Goal: Task Accomplishment & Management: Complete application form

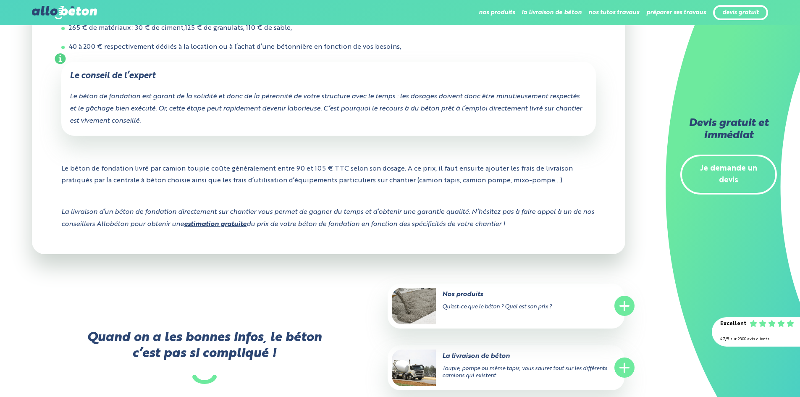
scroll to position [588, 0]
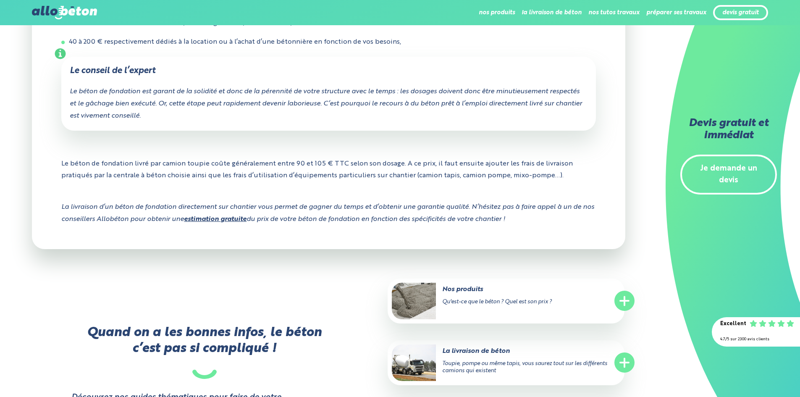
click at [216, 223] on link "estimation gratuite" at bounding box center [215, 219] width 63 height 7
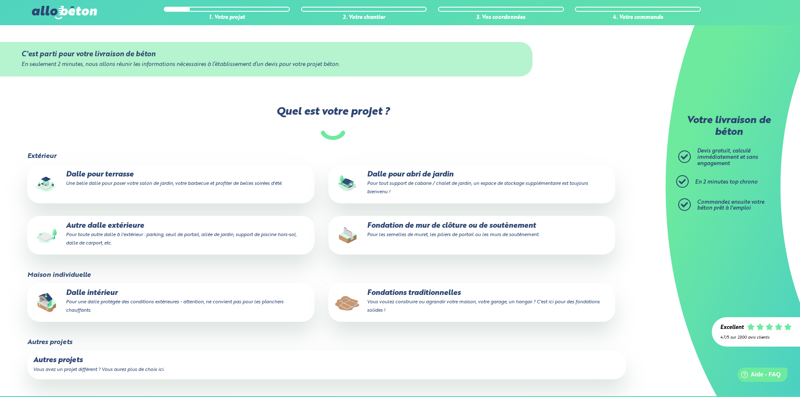
click at [349, 183] on img at bounding box center [347, 183] width 27 height 27
click at [0, 0] on input "Dalle pour abri de jardin Pour tout support de cabane / chalet de jardin, un es…" at bounding box center [0, 0] width 0 height 0
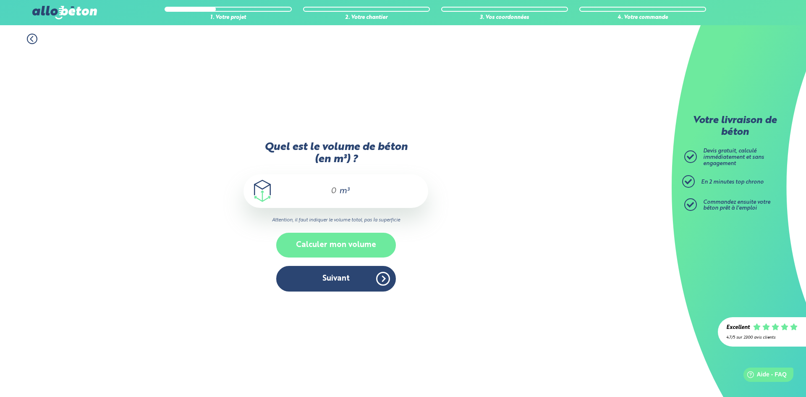
click at [314, 246] on button "Calculer mon volume" at bounding box center [336, 245] width 120 height 25
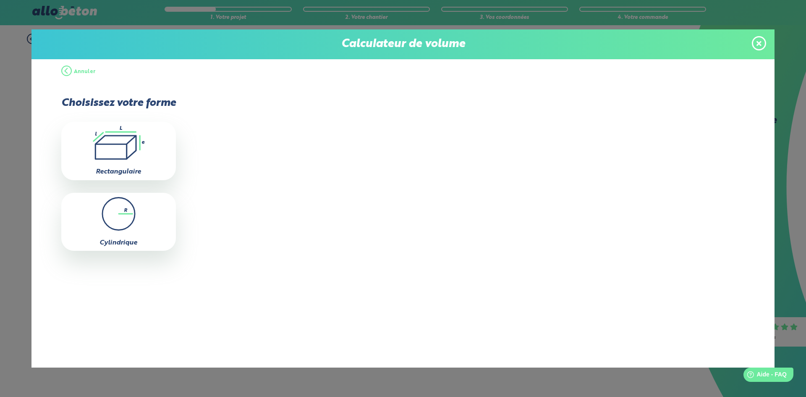
click at [118, 149] on icon ".icon-calc-rectanglea{fill:none;stroke-linecap:round;stroke-width:3px;stroke:#6…" at bounding box center [118, 143] width 106 height 34
type input "0"
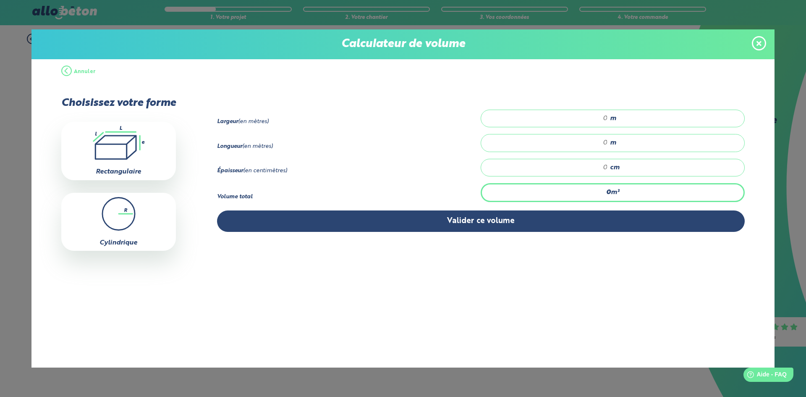
click at [540, 113] on div "m" at bounding box center [613, 119] width 264 height 18
type input "7"
click at [583, 140] on input "number" at bounding box center [549, 143] width 118 height 8
type input "6"
click at [578, 170] on input "number" at bounding box center [549, 167] width 118 height 8
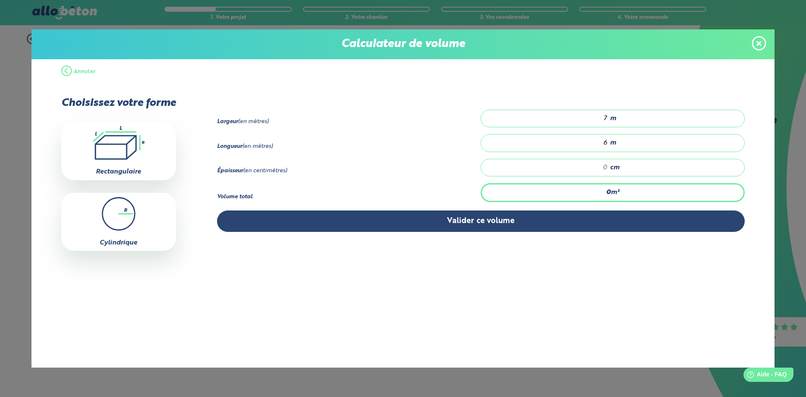
type input "0"
type input "0.42"
type input "1"
type input "6.3"
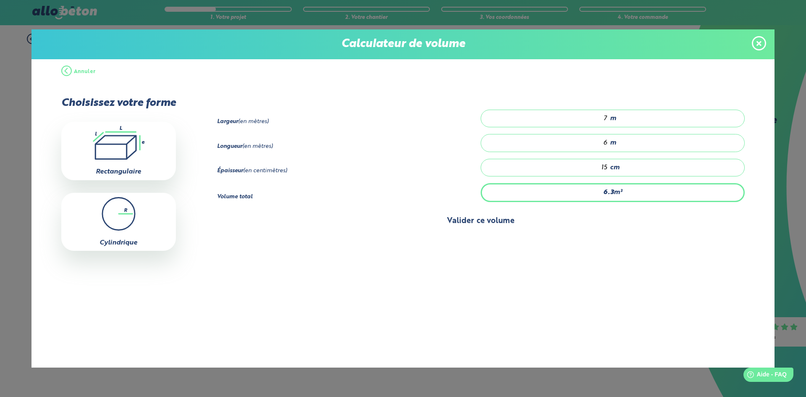
type input "15"
click at [471, 220] on button "Valider ce volume" at bounding box center [481, 220] width 528 height 21
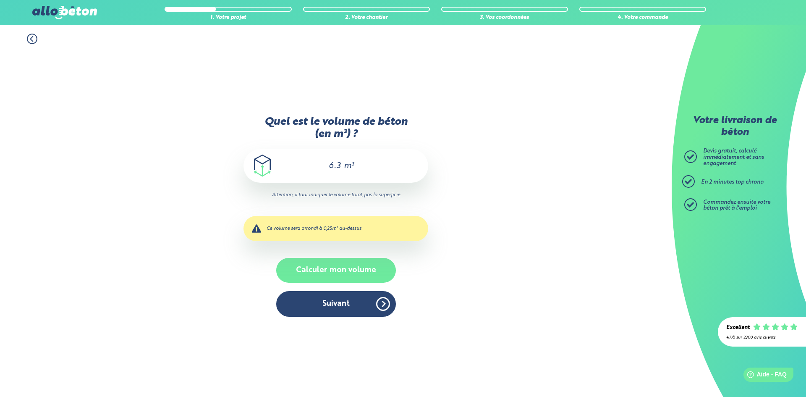
click at [294, 272] on button "Calculer mon volume" at bounding box center [336, 270] width 120 height 25
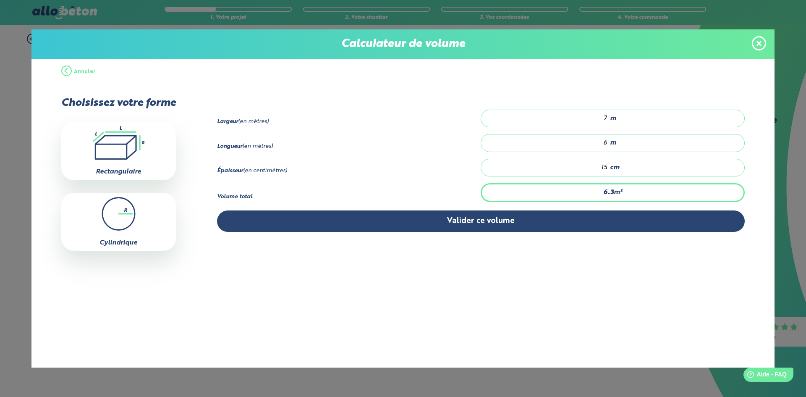
click at [404, 215] on button "Valider ce volume" at bounding box center [481, 220] width 528 height 21
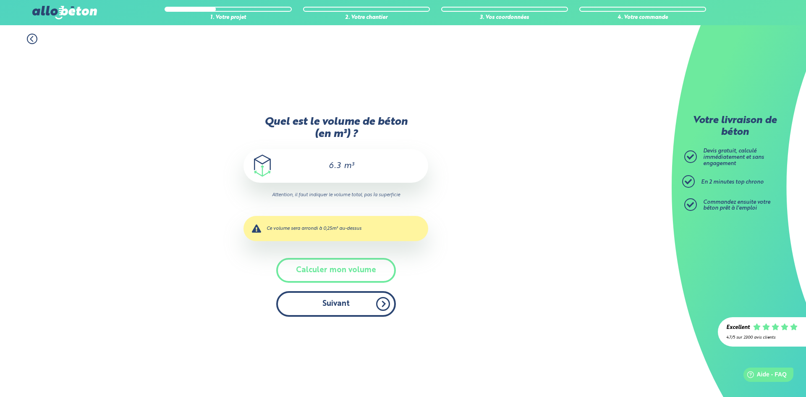
click at [322, 309] on button "Suivant" at bounding box center [336, 304] width 120 height 26
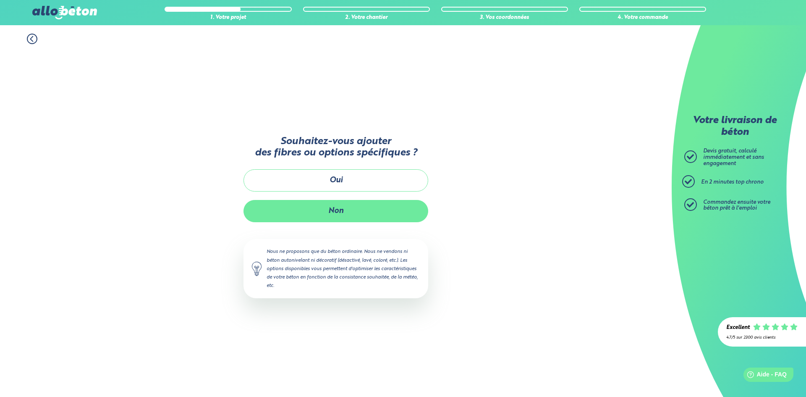
click at [264, 207] on button "Non" at bounding box center [335, 211] width 185 height 22
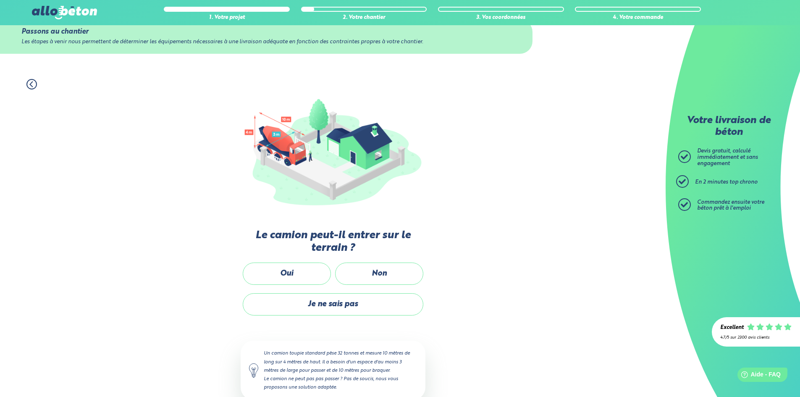
scroll to position [42, 0]
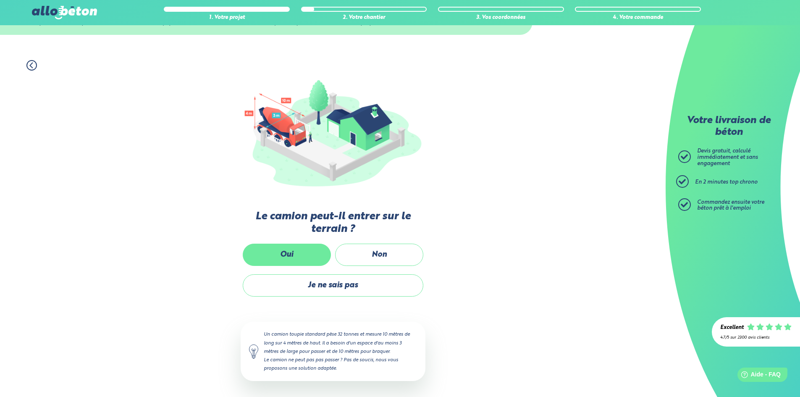
click at [281, 258] on label "Oui" at bounding box center [287, 254] width 88 height 22
click at [0, 0] on input "Oui" at bounding box center [0, 0] width 0 height 0
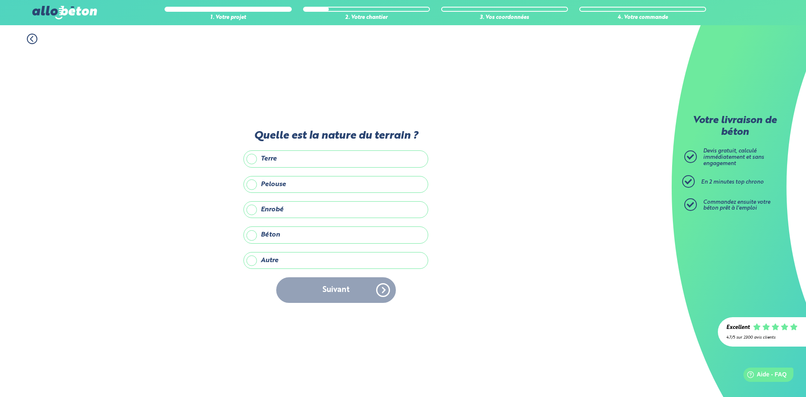
click at [250, 182] on label "Pelouse" at bounding box center [335, 184] width 185 height 17
click at [0, 0] on input "Pelouse" at bounding box center [0, 0] width 0 height 0
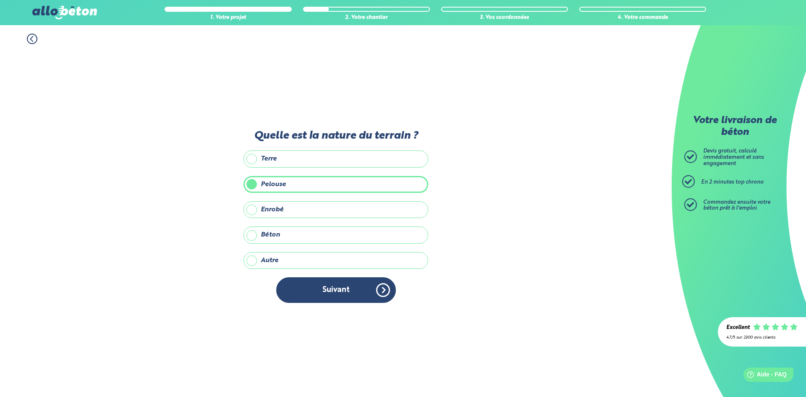
click at [252, 264] on label "Autre" at bounding box center [335, 260] width 185 height 17
click at [0, 0] on input "Autre" at bounding box center [0, 0] width 0 height 0
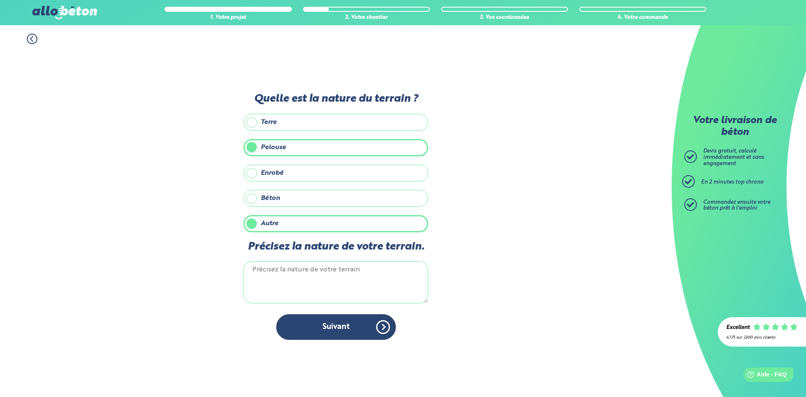
click at [254, 218] on label "Autre" at bounding box center [335, 223] width 185 height 17
click at [0, 0] on input "Autre" at bounding box center [0, 0] width 0 height 0
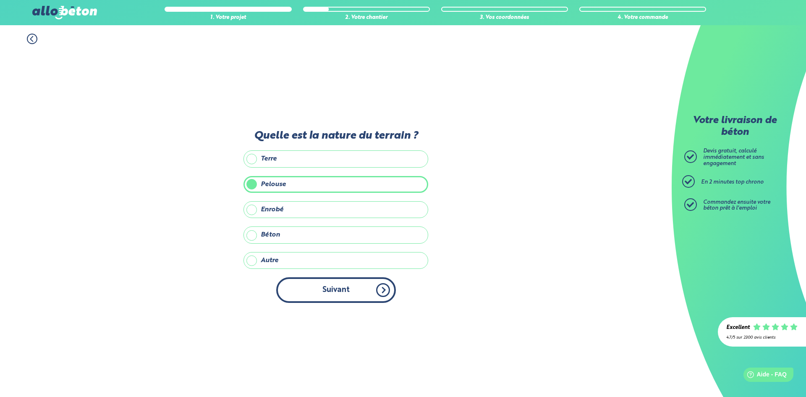
click at [349, 292] on button "Suivant" at bounding box center [336, 290] width 120 height 26
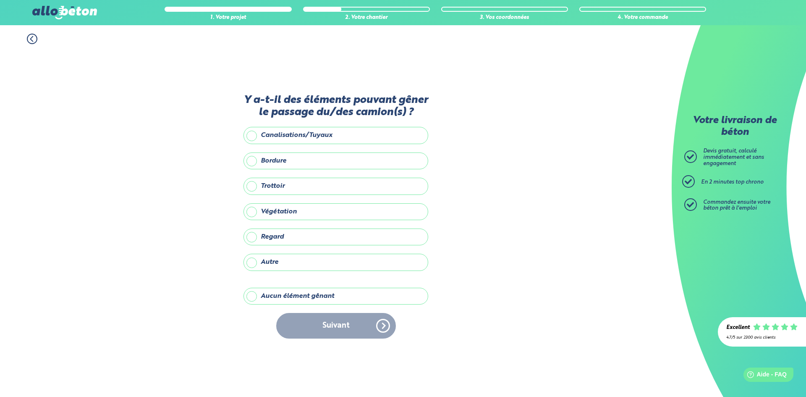
click at [250, 294] on label "Aucun élément gênant" at bounding box center [335, 296] width 185 height 17
click at [0, 0] on input "Aucun élément gênant" at bounding box center [0, 0] width 0 height 0
click at [316, 319] on button "Suivant" at bounding box center [336, 326] width 120 height 26
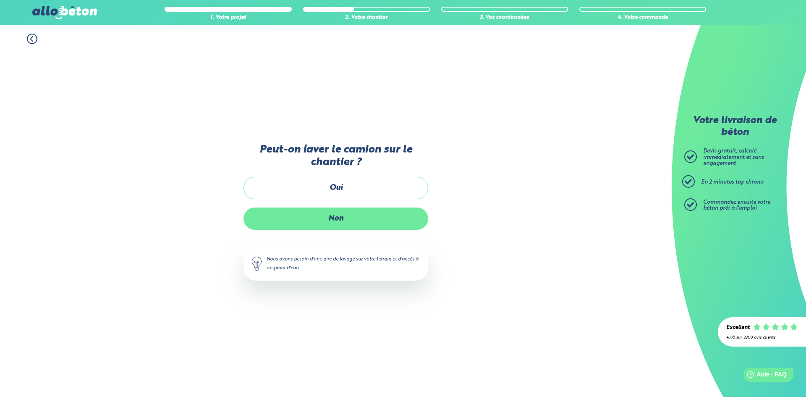
click at [272, 217] on label "Non" at bounding box center [335, 218] width 185 height 22
click at [0, 0] on input "Non" at bounding box center [0, 0] width 0 height 0
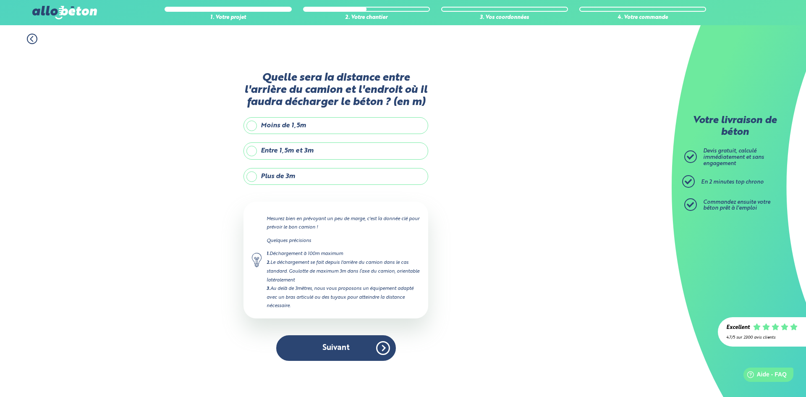
click at [248, 150] on label "Entre 1,5m et 3m" at bounding box center [335, 150] width 185 height 17
click at [0, 0] on input "Entre 1,5m et 3m" at bounding box center [0, 0] width 0 height 0
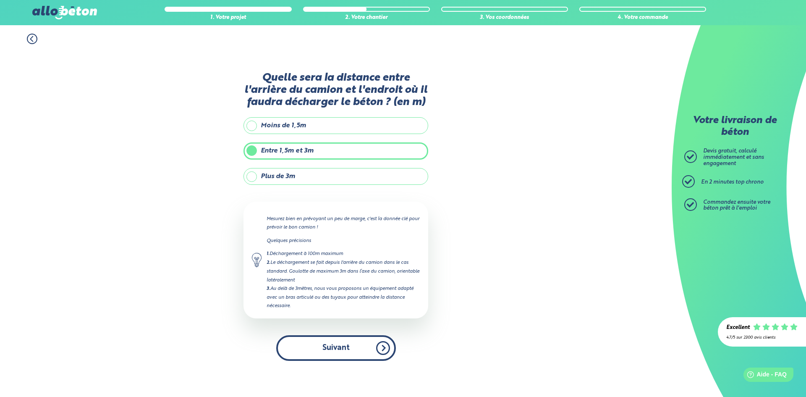
click at [311, 346] on button "Suivant" at bounding box center [336, 348] width 120 height 26
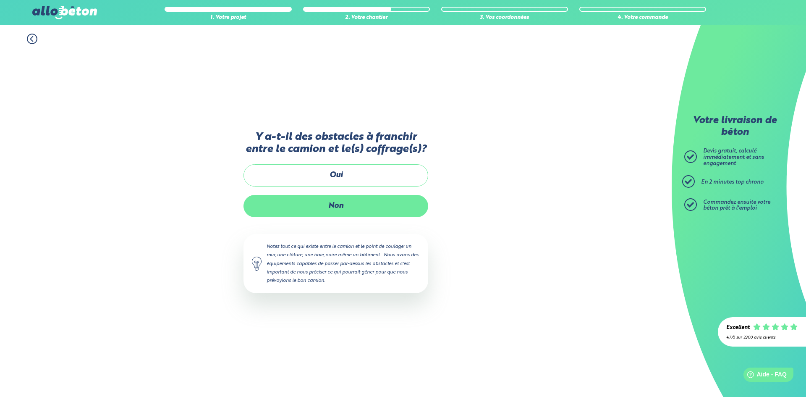
click at [258, 211] on label "Non" at bounding box center [335, 206] width 185 height 22
click at [0, 0] on input "Non" at bounding box center [0, 0] width 0 height 0
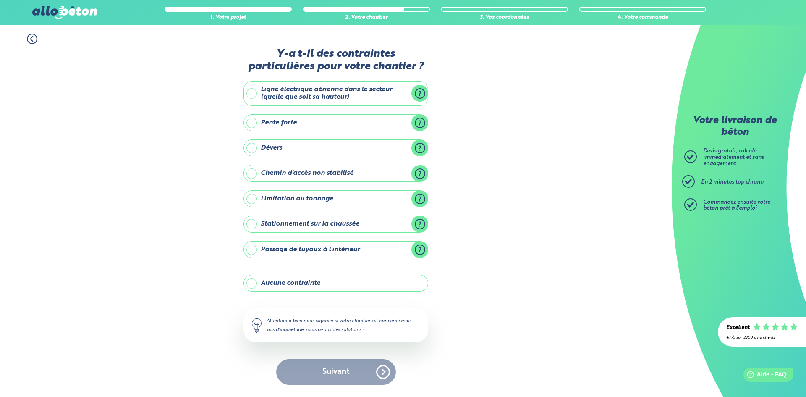
click at [309, 375] on div "Suivant" at bounding box center [335, 372] width 185 height 26
click at [251, 284] on label "Aucune contrainte" at bounding box center [335, 283] width 185 height 17
click at [0, 0] on input "Aucune contrainte" at bounding box center [0, 0] width 0 height 0
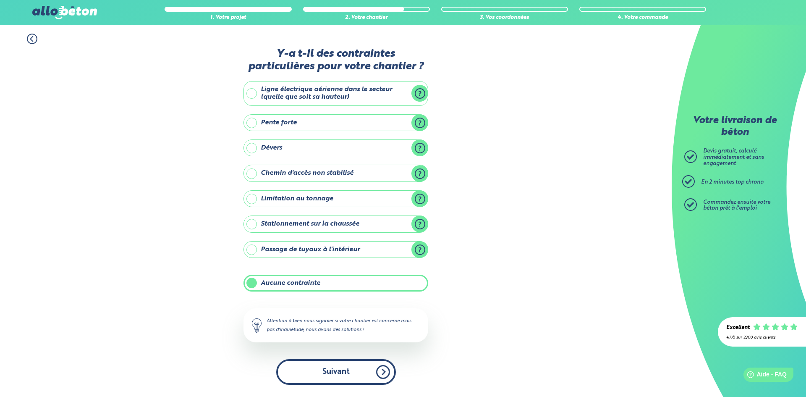
click at [318, 363] on button "Suivant" at bounding box center [336, 372] width 120 height 26
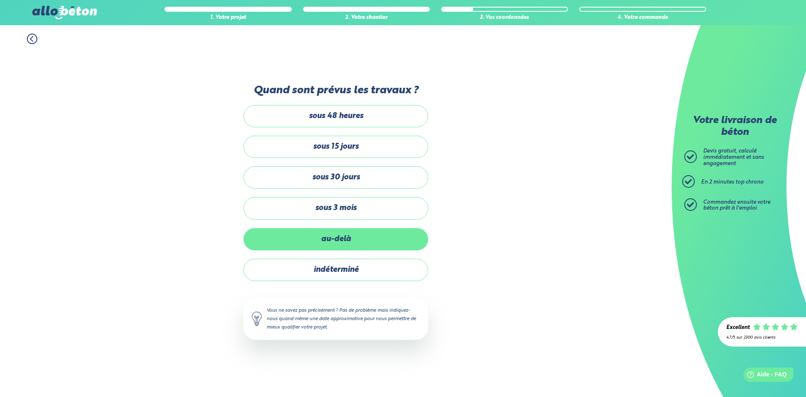
click at [259, 235] on label "au-delà" at bounding box center [335, 239] width 185 height 22
click at [0, 0] on input "au-delà" at bounding box center [0, 0] width 0 height 0
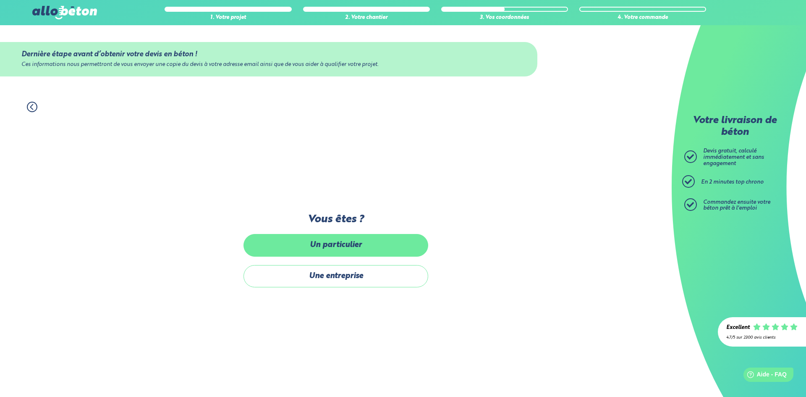
click at [275, 244] on label "Un particulier" at bounding box center [335, 245] width 185 height 22
click at [0, 0] on input "Un particulier" at bounding box center [0, 0] width 0 height 0
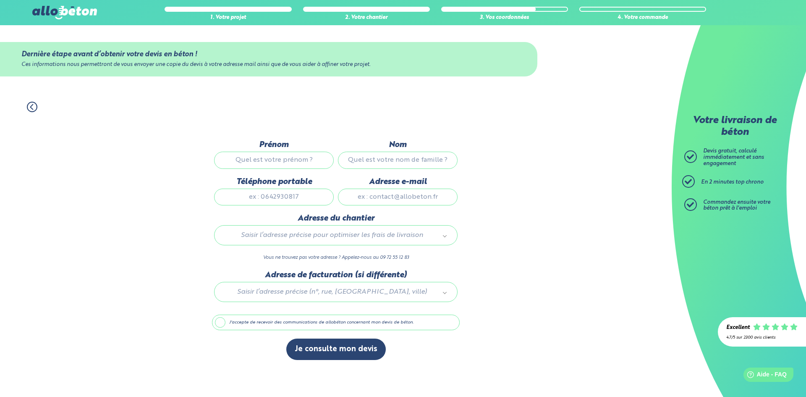
click at [32, 107] on icon at bounding box center [32, 107] width 10 height 10
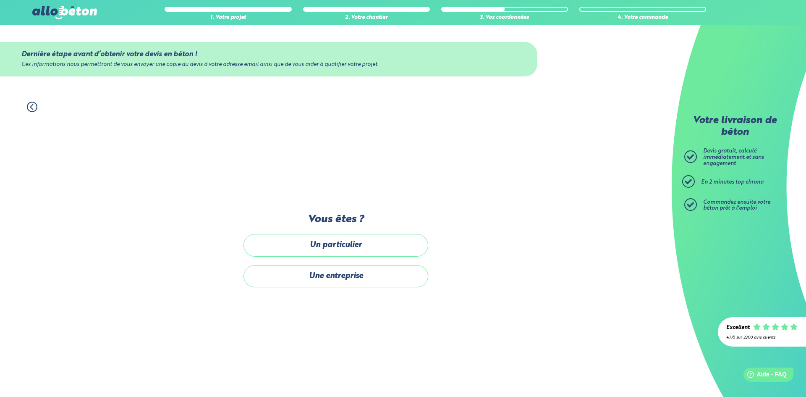
click at [32, 107] on icon at bounding box center [32, 107] width 10 height 10
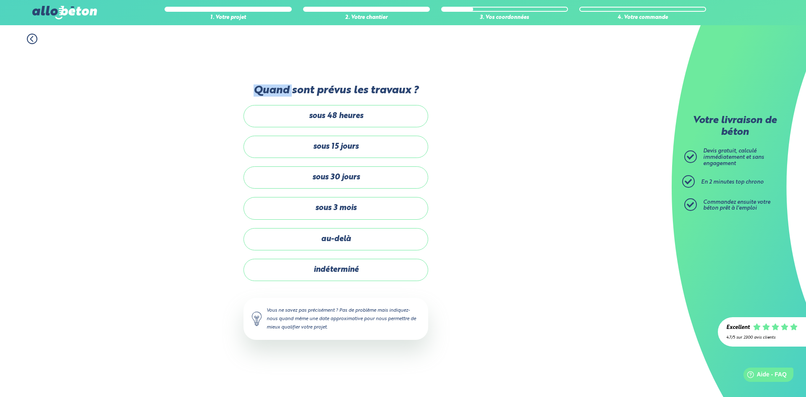
click at [32, 107] on div "1. Votre projet 2. Votre chantier 3. Vos coordonnées 4. Votre commande Quand so…" at bounding box center [336, 211] width 672 height 372
click at [34, 34] on icon at bounding box center [32, 39] width 10 height 10
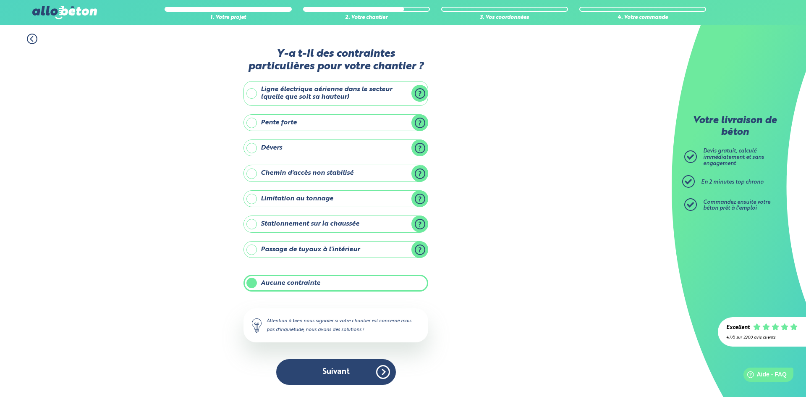
click at [34, 34] on icon at bounding box center [32, 39] width 10 height 10
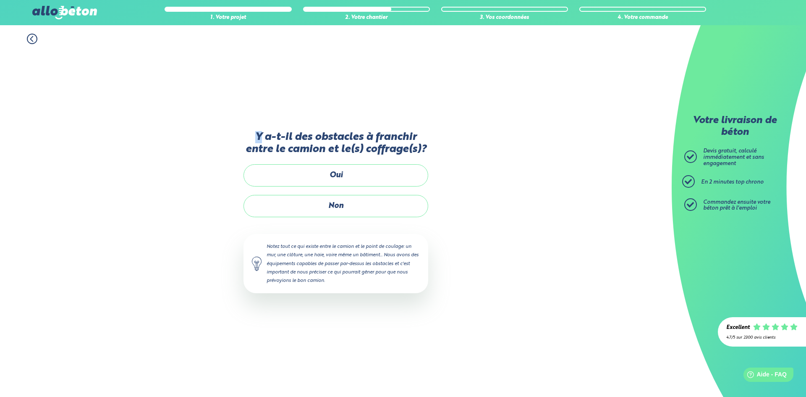
click at [34, 34] on circle at bounding box center [32, 39] width 10 height 10
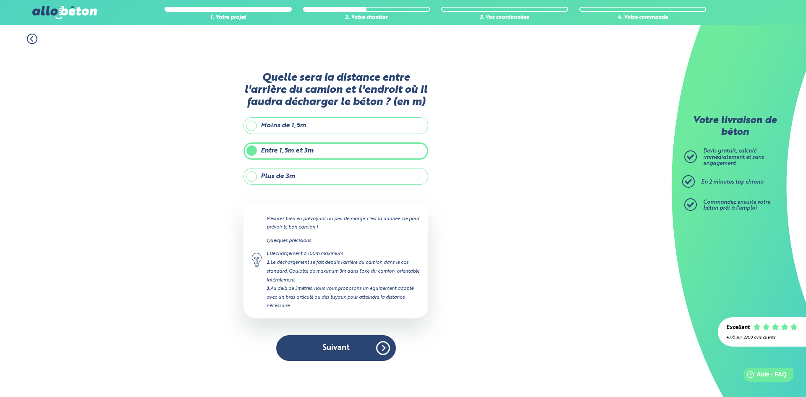
click at [34, 39] on icon at bounding box center [32, 39] width 10 height 10
drag, startPoint x: 34, startPoint y: 39, endPoint x: 61, endPoint y: 31, distance: 28.0
click at [0, 0] on div "1. Votre projet 2. Votre chantier 3. Vos coordonnées 4. Votre commande" at bounding box center [0, 0] width 0 height 0
